Goal: Task Accomplishment & Management: Use online tool/utility

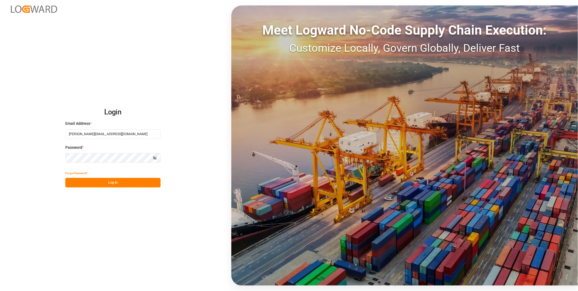
click at [127, 180] on button "Log In" at bounding box center [112, 183] width 95 height 10
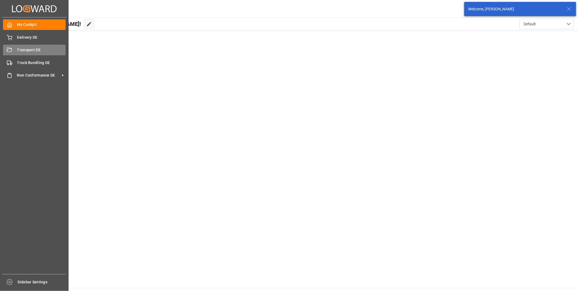
click at [18, 48] on span "Transport DE" at bounding box center [41, 50] width 49 height 6
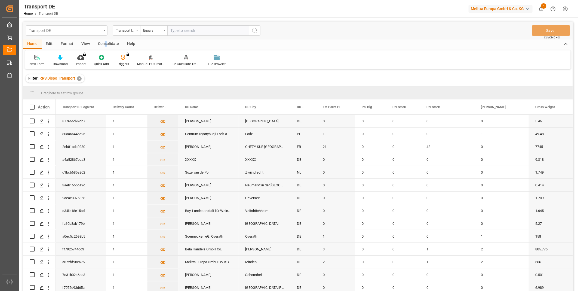
click at [105, 41] on div "Consolidate" at bounding box center [108, 43] width 29 height 9
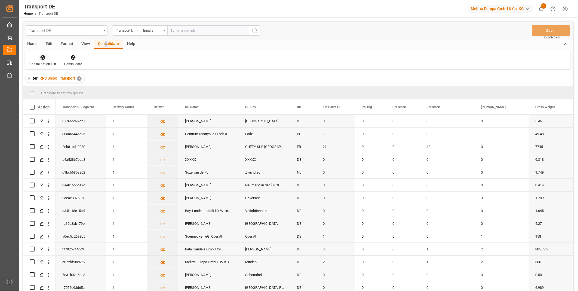
click at [44, 58] on icon at bounding box center [42, 57] width 5 height 5
click at [100, 100] on div "Truck Bundling RRS Dispo Export" at bounding box center [72, 99] width 82 height 11
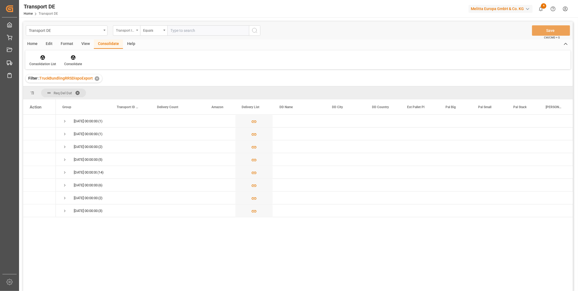
click at [128, 32] on div "Transport ID Logward" at bounding box center [125, 30] width 19 height 6
type input "route"
click at [132, 53] on div "Route" at bounding box center [153, 55] width 81 height 11
click at [149, 36] on div "Transport DE Route Equals Save Ctrl/CMD + S" at bounding box center [298, 31] width 550 height 18
click at [150, 33] on div "Equals" at bounding box center [153, 30] width 27 height 10
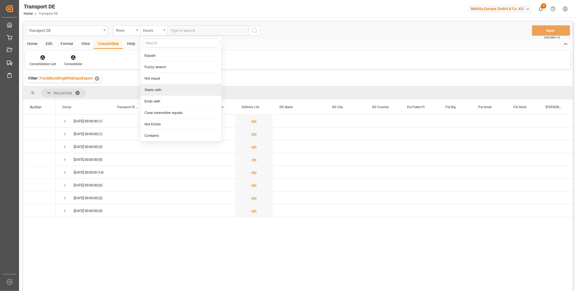
click at [156, 89] on div "Starts with" at bounding box center [180, 89] width 81 height 11
type input "FR"
click at [259, 32] on button "search button" at bounding box center [254, 30] width 11 height 10
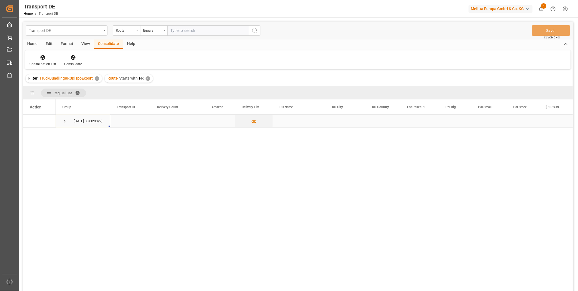
click at [64, 117] on span "Press SPACE to select this row." at bounding box center [64, 121] width 5 height 13
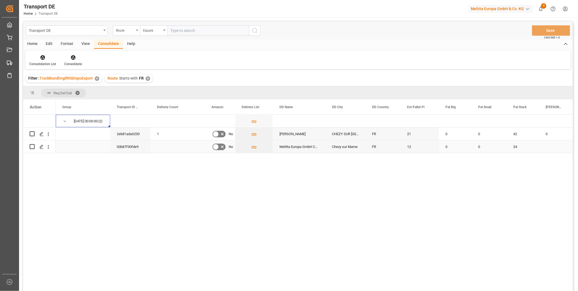
click at [32, 149] on div "Press SPACE to select this row." at bounding box center [32, 146] width 5 height 13
click at [31, 133] on input "Press Space to toggle row selection (unchecked)" at bounding box center [32, 133] width 5 height 5
checkbox input "true"
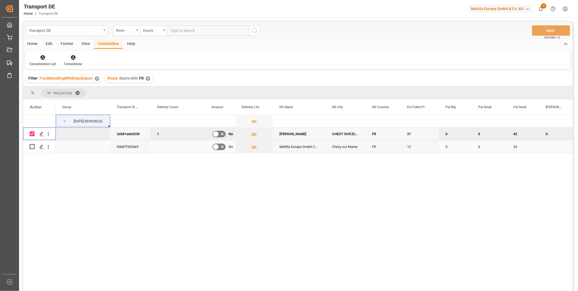
click at [33, 148] on input "Press Space to toggle row selection (unchecked)" at bounding box center [32, 146] width 5 height 5
checkbox input "true"
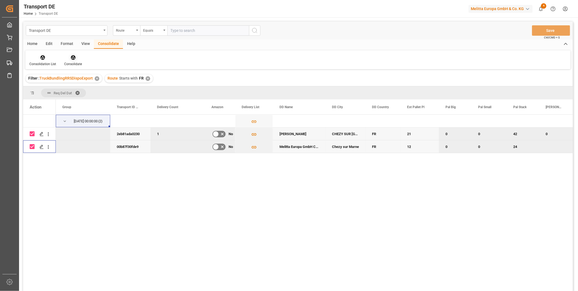
click at [71, 63] on div "Consolidate" at bounding box center [73, 64] width 18 height 5
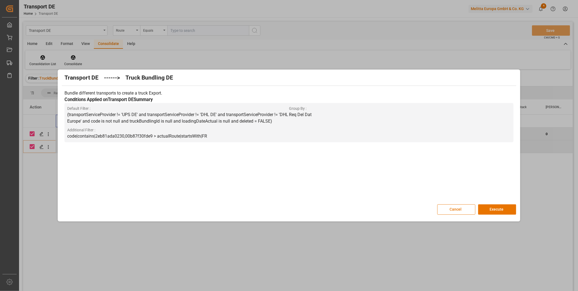
click at [501, 199] on div "Bundle different transports to create a truck Export. Conditions Applied on Tra…" at bounding box center [289, 144] width 454 height 114
click at [499, 206] on button "Execute" at bounding box center [497, 209] width 38 height 10
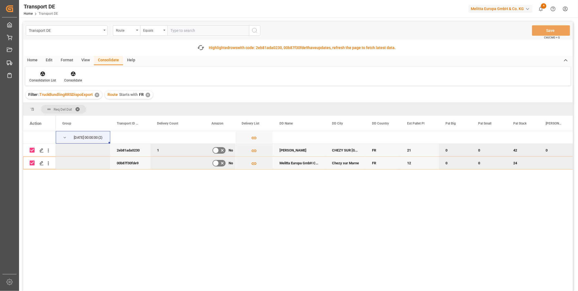
click at [51, 74] on div at bounding box center [42, 74] width 27 height 6
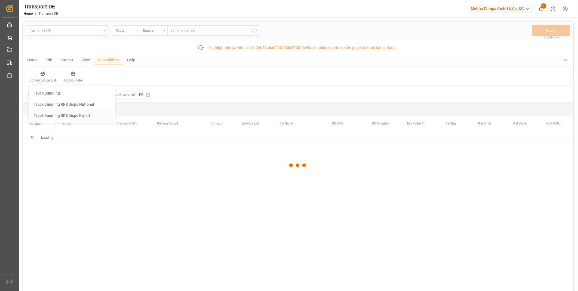
click at [64, 118] on div "Transport DE Route Equals Save Ctrl/CMD + S Fetch latest updates Highlighted ro…" at bounding box center [298, 172] width 550 height 300
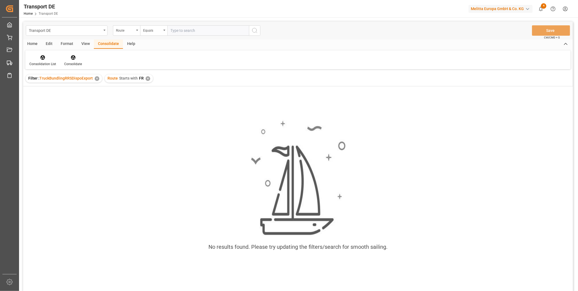
click at [147, 78] on div "✕" at bounding box center [148, 78] width 5 height 5
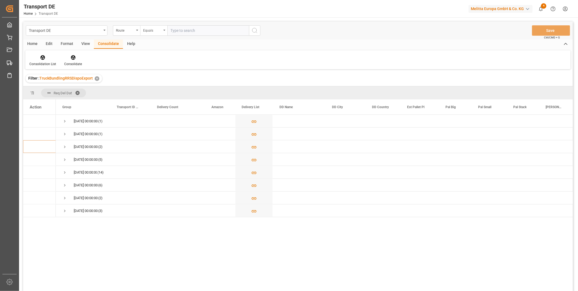
click at [143, 33] on div "Equals" at bounding box center [153, 30] width 27 height 10
click at [159, 92] on div "Starts with" at bounding box center [180, 89] width 81 height 11
type input "SE"
click at [260, 30] on div "Transport DE Route Starts with SE Save Ctrl/CMD + S" at bounding box center [298, 31] width 550 height 18
click at [257, 29] on icon "search button" at bounding box center [254, 30] width 7 height 7
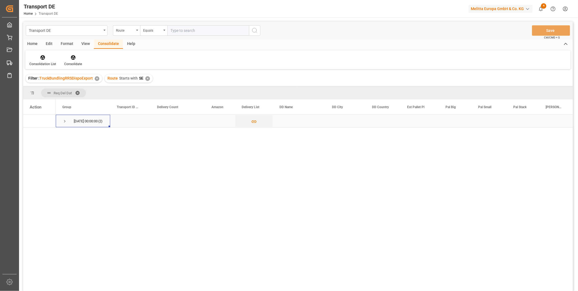
click at [60, 118] on div "[DATE] 00:00:00 (2)" at bounding box center [83, 121] width 54 height 13
click at [64, 120] on span "Press SPACE to select this row." at bounding box center [64, 121] width 5 height 5
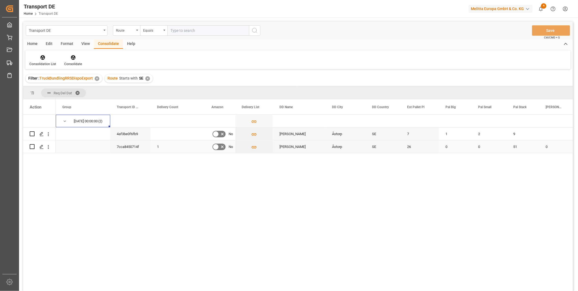
click at [32, 145] on input "Press Space to toggle row selection (unchecked)" at bounding box center [32, 146] width 5 height 5
checkbox input "true"
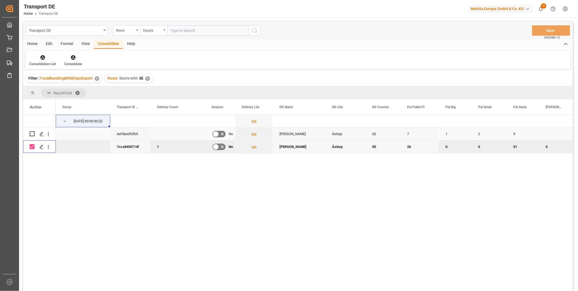
click at [33, 134] on input "Press Space to toggle row selection (unchecked)" at bounding box center [32, 133] width 5 height 5
checkbox input "true"
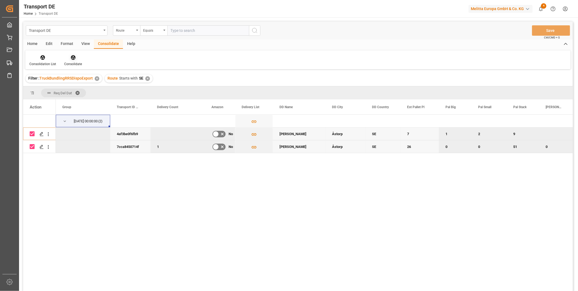
click at [66, 59] on div at bounding box center [73, 57] width 18 height 6
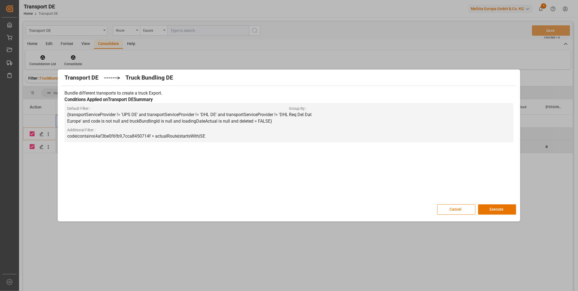
click at [501, 214] on div "Cancel Execute" at bounding box center [289, 209] width 454 height 10
click at [489, 205] on button "Execute" at bounding box center [497, 209] width 38 height 10
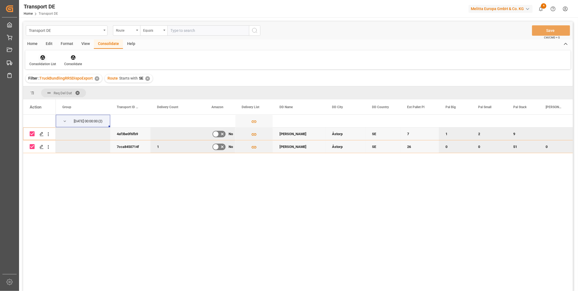
drag, startPoint x: 38, startPoint y: 57, endPoint x: 45, endPoint y: 54, distance: 7.4
click at [38, 57] on div at bounding box center [42, 57] width 27 height 6
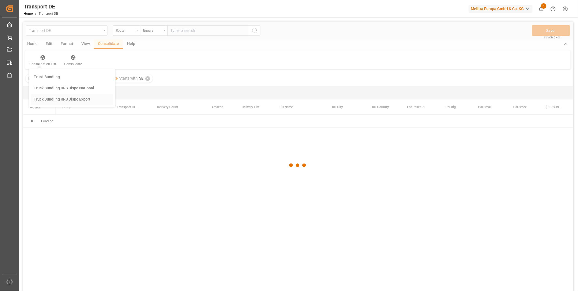
click at [81, 105] on div "Transport DE Route Equals Save Ctrl/CMD + S Home Edit Format View Consolidate H…" at bounding box center [298, 164] width 550 height 284
